Goal: Task Accomplishment & Management: Use online tool/utility

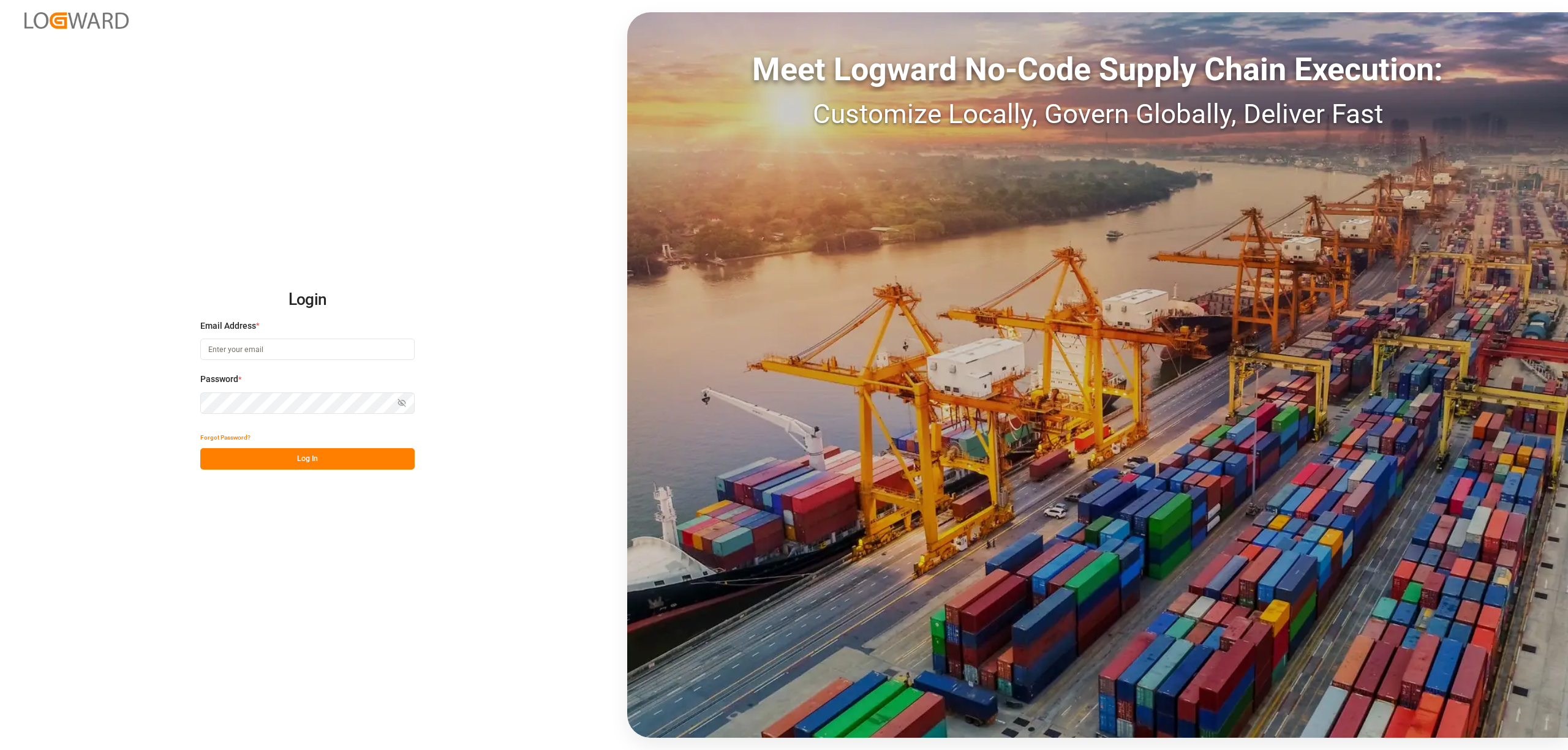
type input "[EMAIL_ADDRESS][PERSON_NAME][DOMAIN_NAME]"
click at [367, 468] on button "Log In" at bounding box center [307, 458] width 214 height 21
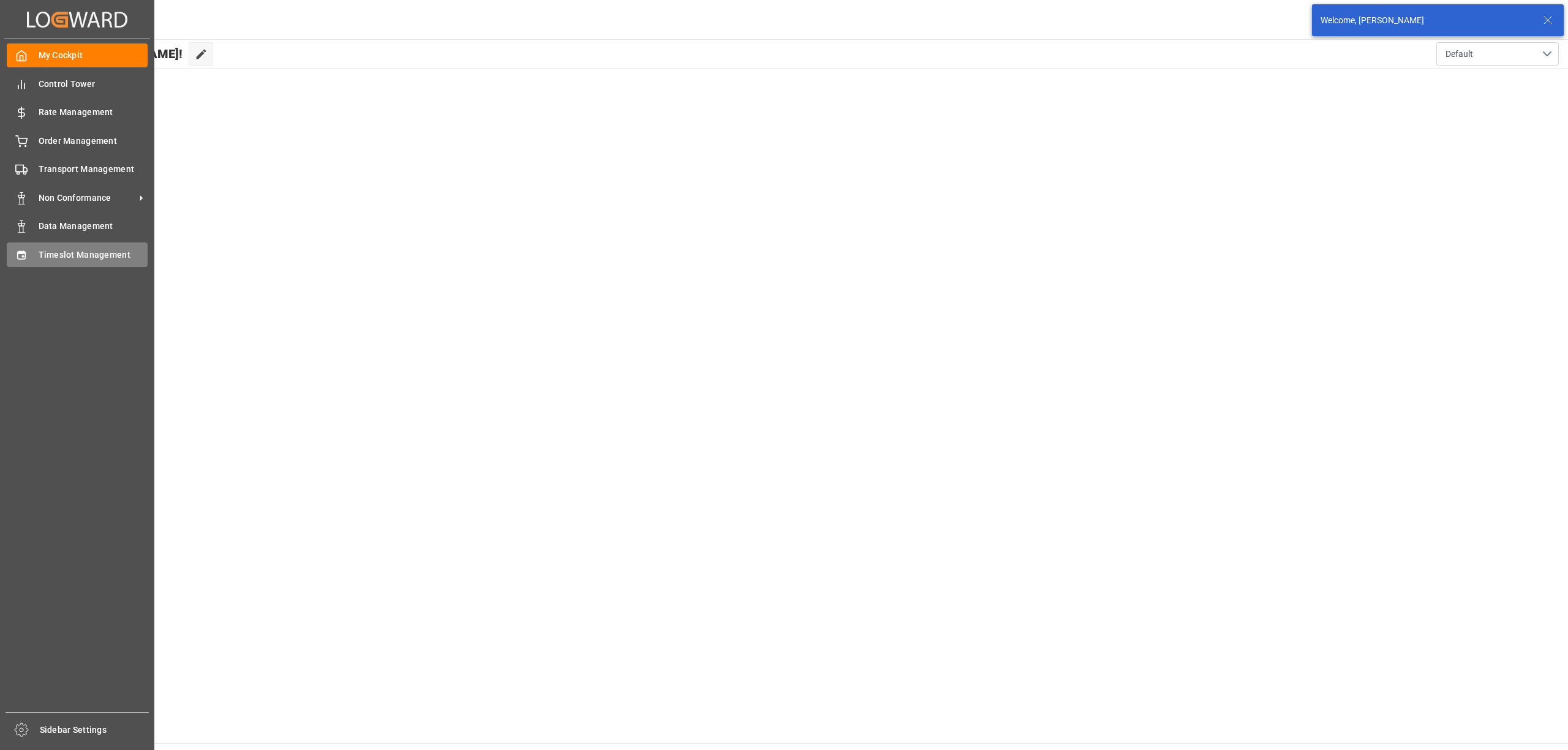
click at [30, 263] on div "Timeslot Management Timeslot Management" at bounding box center [78, 254] width 141 height 24
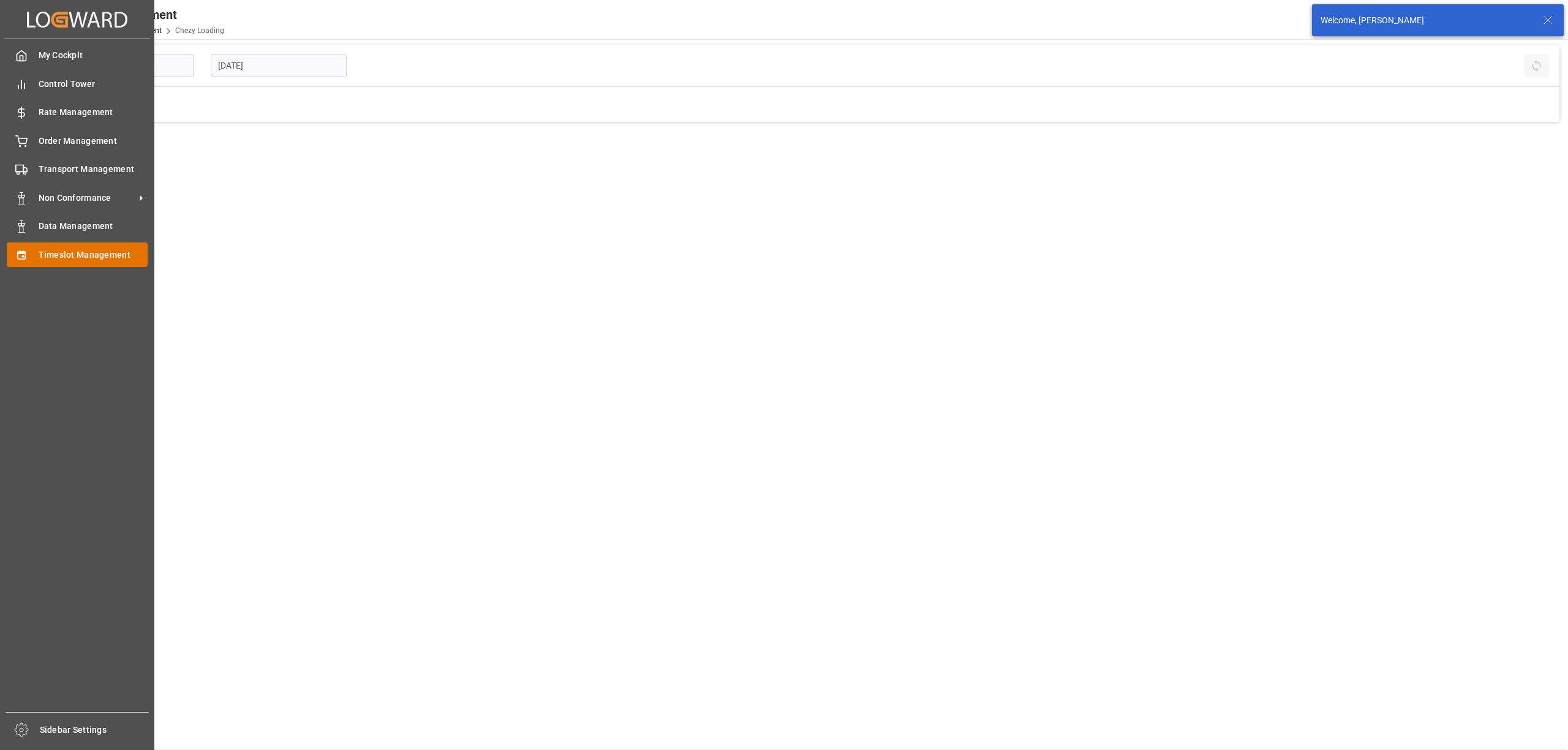
type input "Chezy Loading"
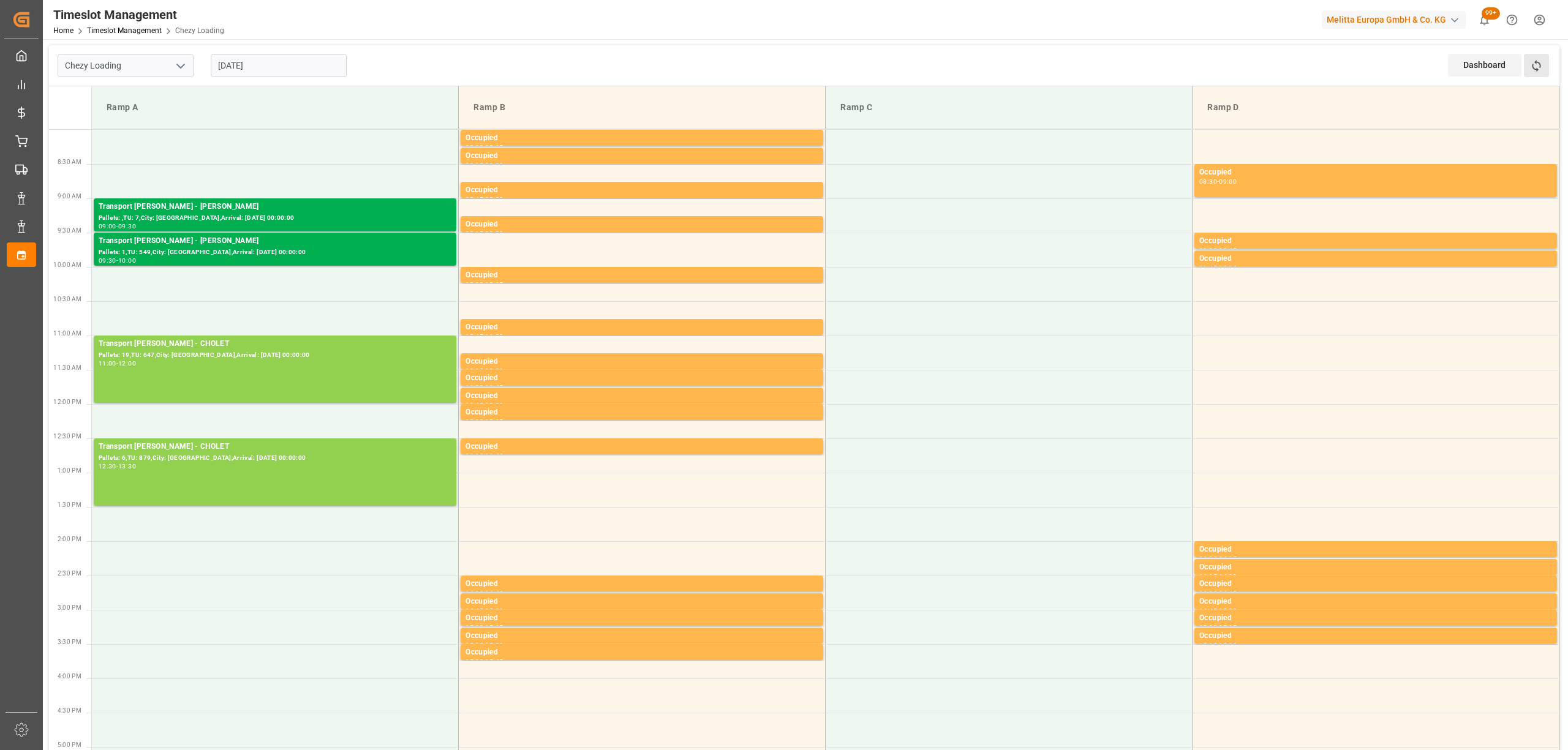
click at [1546, 58] on button "Refresh Time Slots" at bounding box center [1536, 65] width 25 height 23
